Goal: Find specific page/section

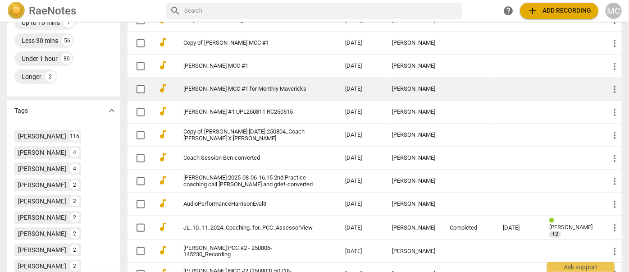
scroll to position [287, 0]
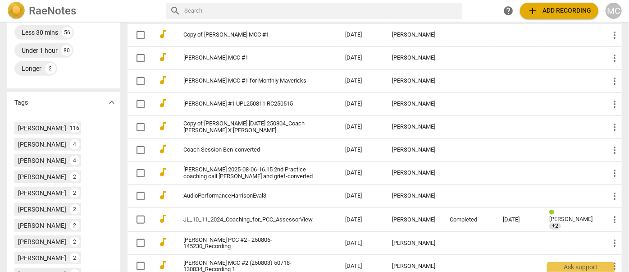
click at [206, 13] on input "text" at bounding box center [321, 11] width 275 height 14
type input "[PERSON_NAME]"
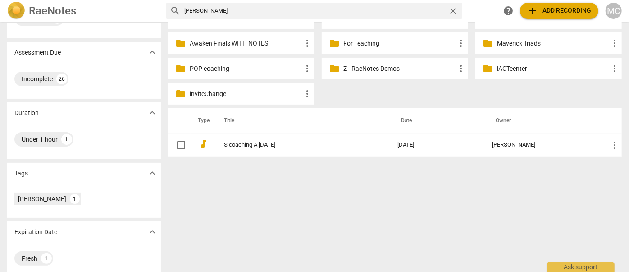
scroll to position [118, 0]
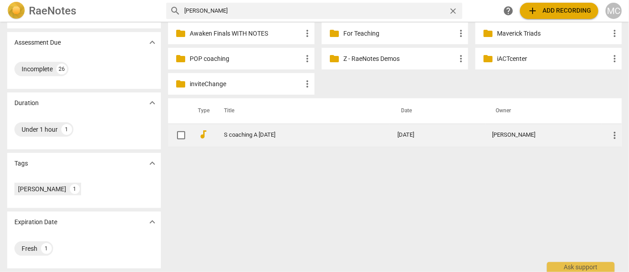
click at [258, 136] on link "S coaching A [DATE]" at bounding box center [294, 135] width 141 height 7
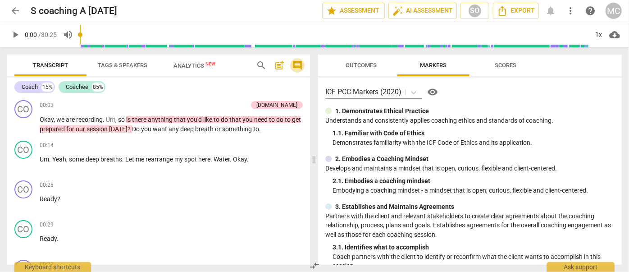
click at [298, 68] on span "comment" at bounding box center [297, 65] width 11 height 11
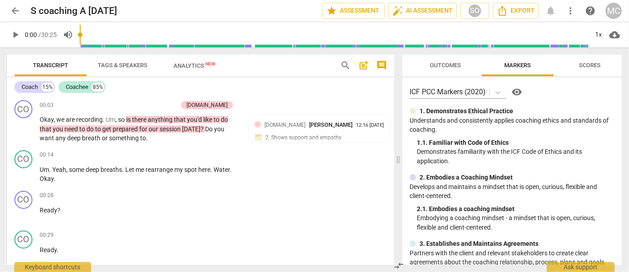
click at [454, 68] on span "Outcomes" at bounding box center [446, 65] width 31 height 7
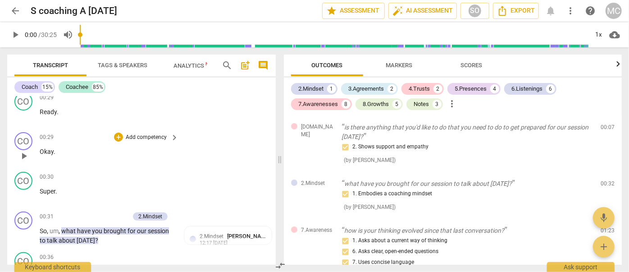
scroll to position [156, 0]
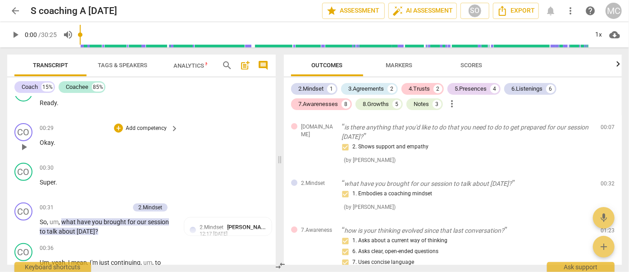
drag, startPoint x: 398, startPoint y: 165, endPoint x: 280, endPoint y: 151, distance: 119.0
click at [280, 151] on span at bounding box center [279, 159] width 5 height 225
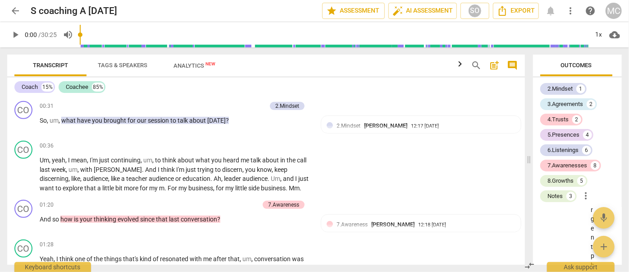
scroll to position [9710, 0]
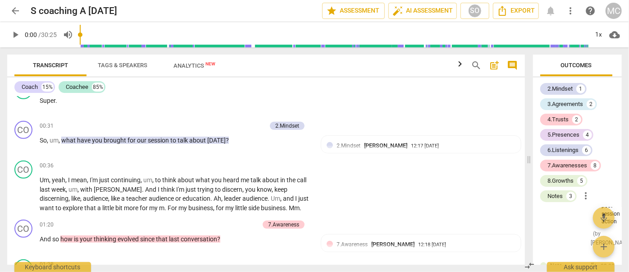
drag, startPoint x: 281, startPoint y: 158, endPoint x: 531, endPoint y: 186, distance: 250.9
click at [531, 186] on span at bounding box center [529, 159] width 5 height 225
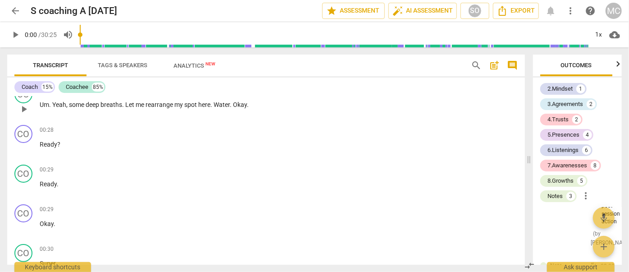
scroll to position [0, 0]
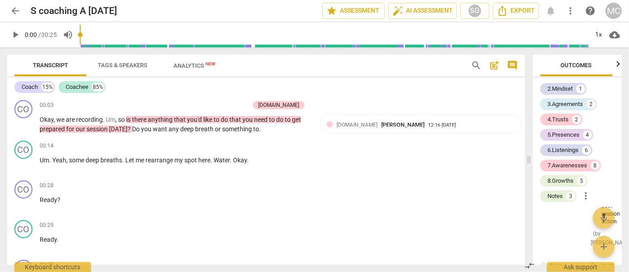
click at [514, 67] on span "comment" at bounding box center [512, 65] width 11 height 11
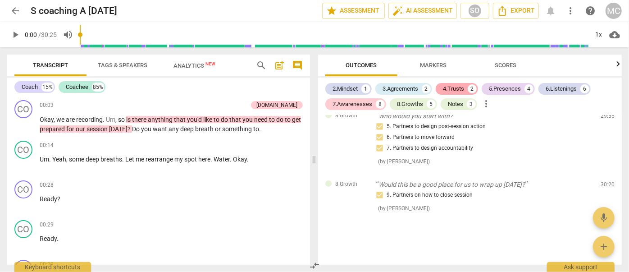
scroll to position [1648, 0]
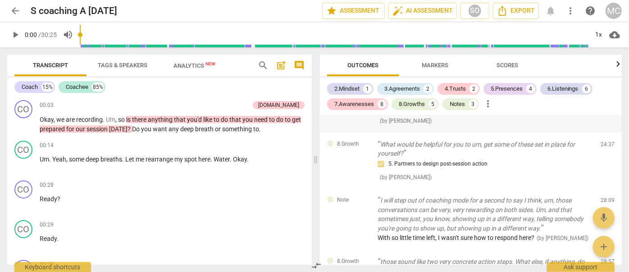
drag, startPoint x: 315, startPoint y: 140, endPoint x: 436, endPoint y: 133, distance: 121.5
click at [319, 133] on span at bounding box center [315, 159] width 5 height 225
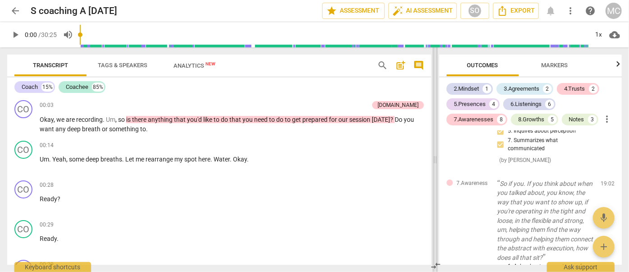
scroll to position [2345, 0]
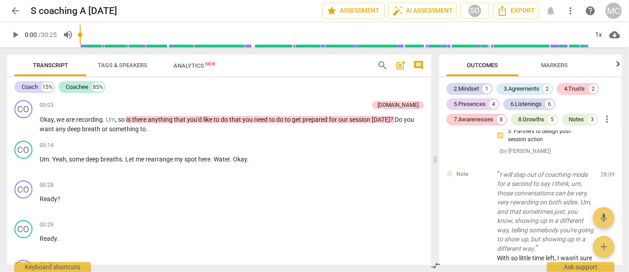
click at [421, 63] on span "comment" at bounding box center [418, 65] width 11 height 11
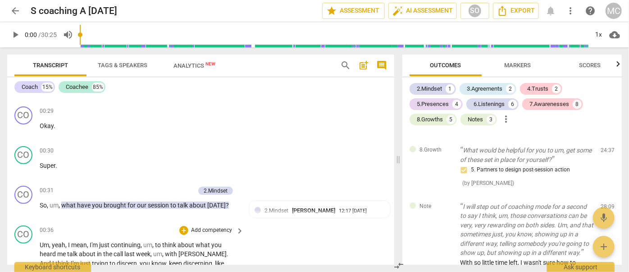
scroll to position [246, 0]
